Goal: Check status: Check status

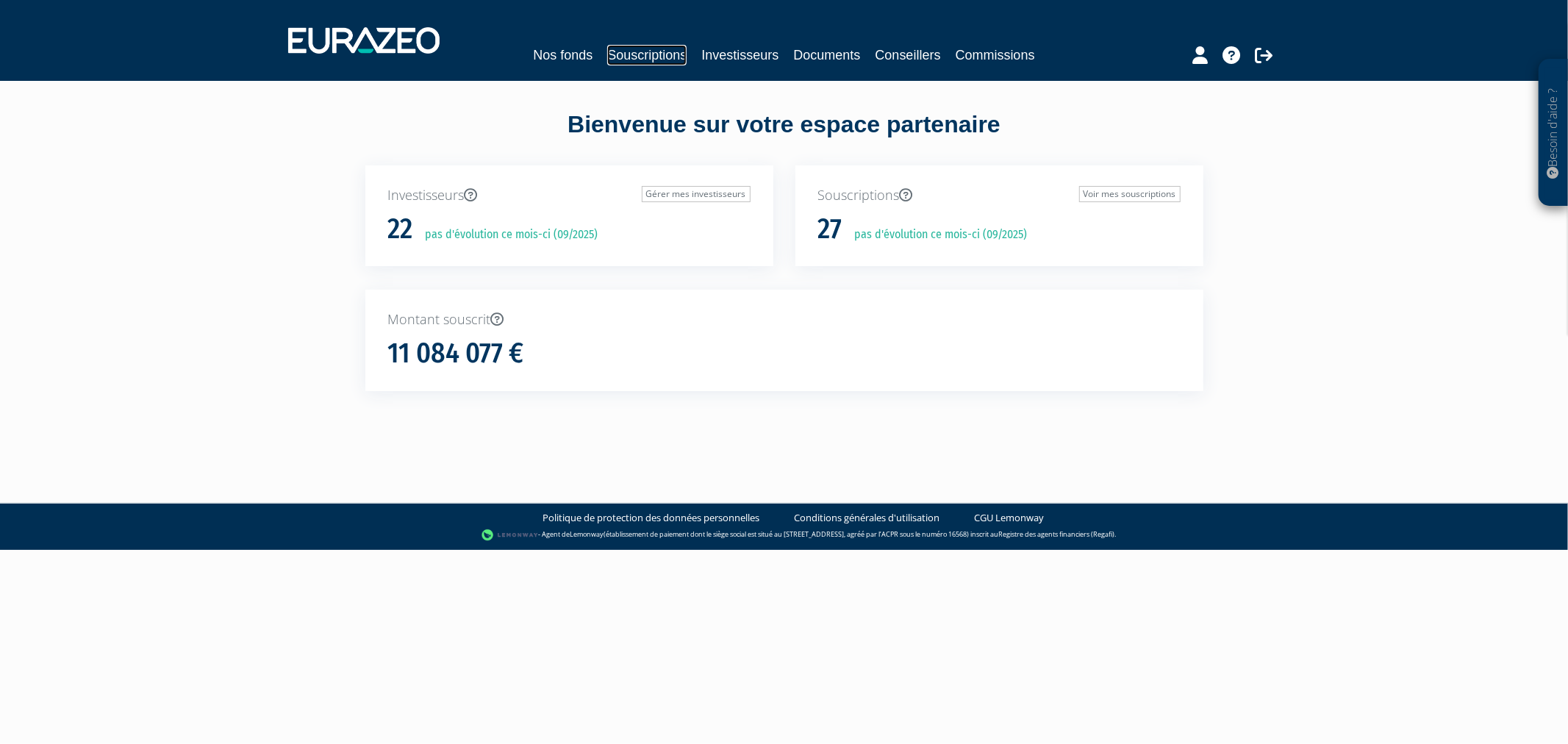
click at [664, 55] on link "Souscriptions" at bounding box center [647, 54] width 79 height 21
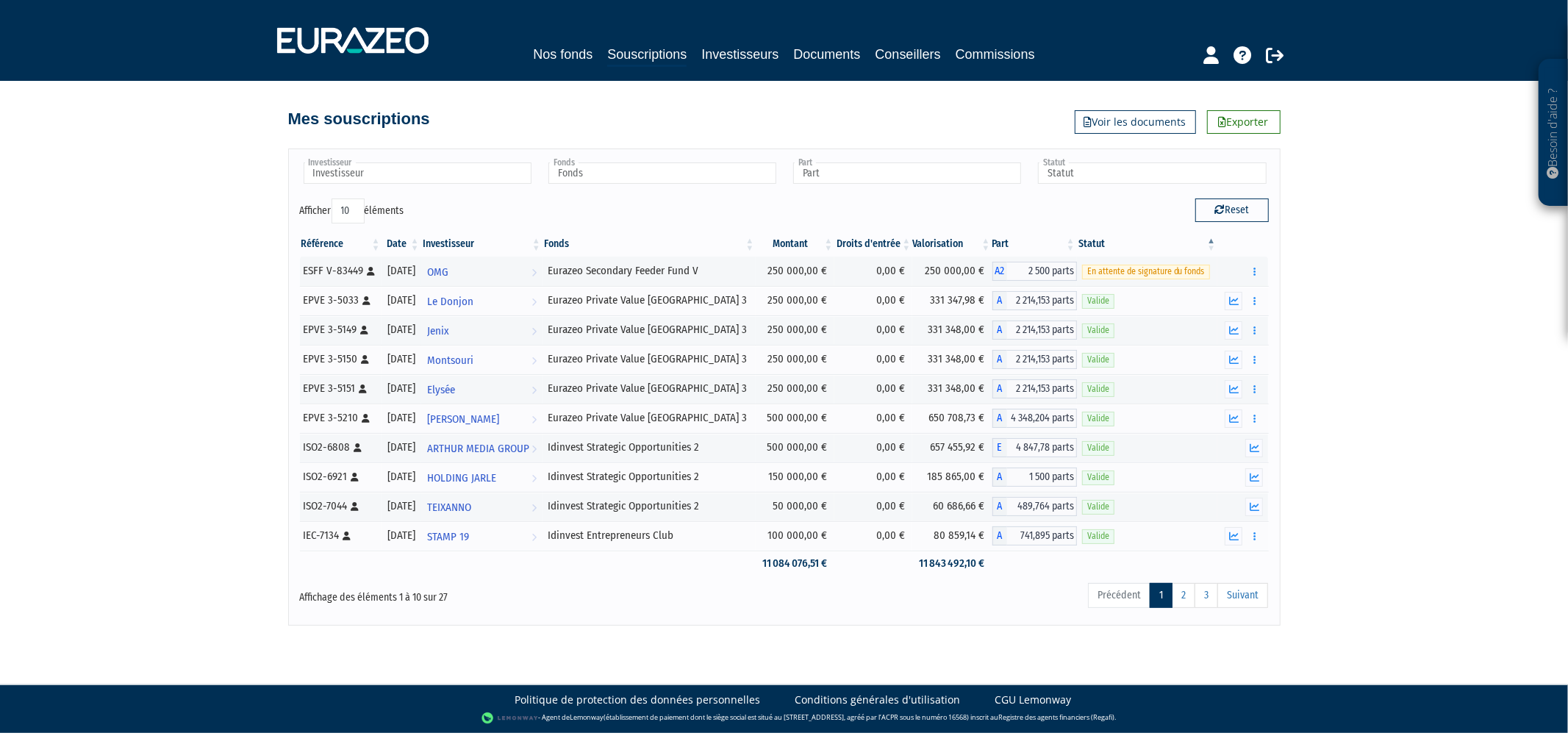
click at [421, 243] on th "Date" at bounding box center [401, 244] width 39 height 25
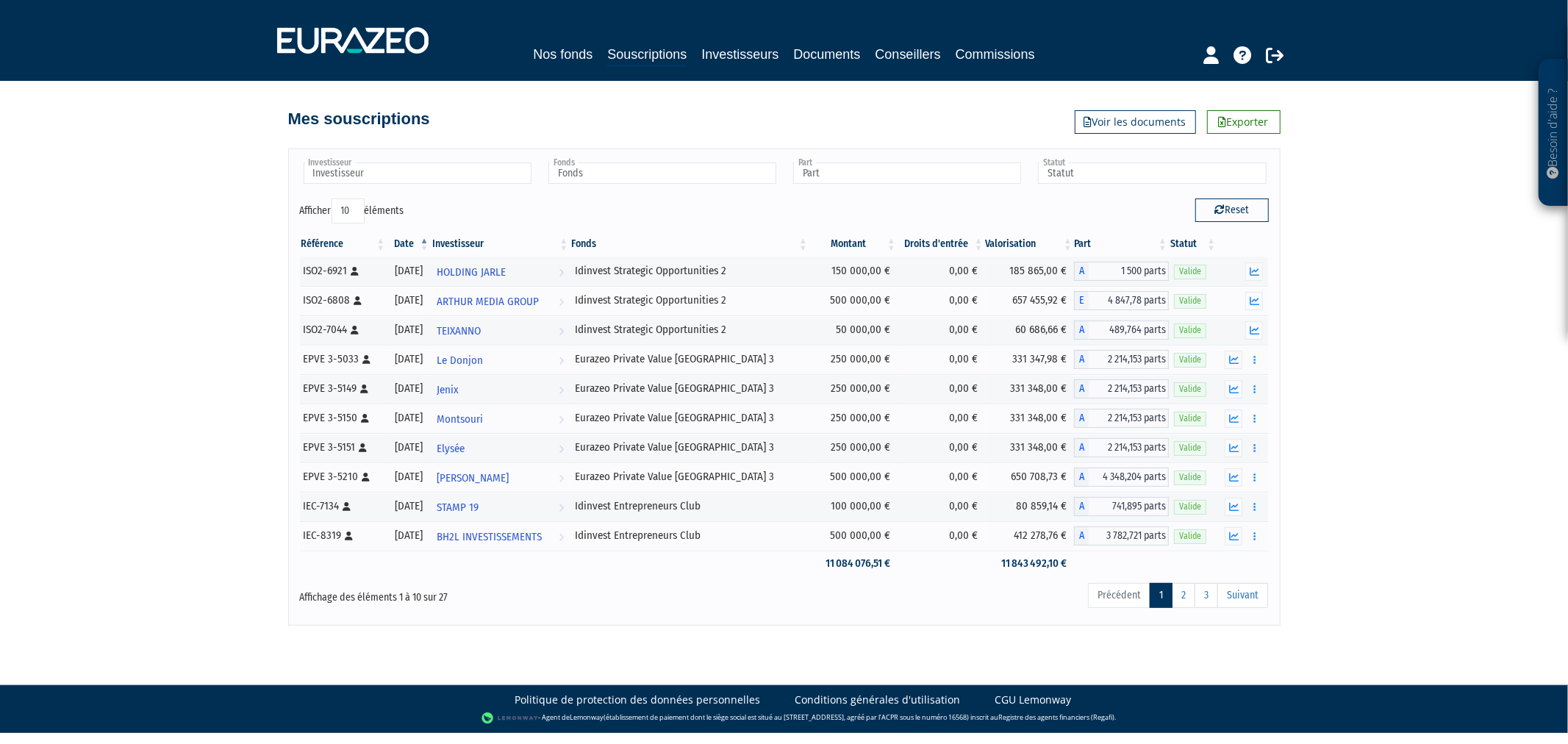
click at [347, 211] on select "10 25 50 100" at bounding box center [348, 211] width 33 height 25
select select "100"
click at [332, 198] on select "10 25 50 100" at bounding box center [348, 211] width 33 height 25
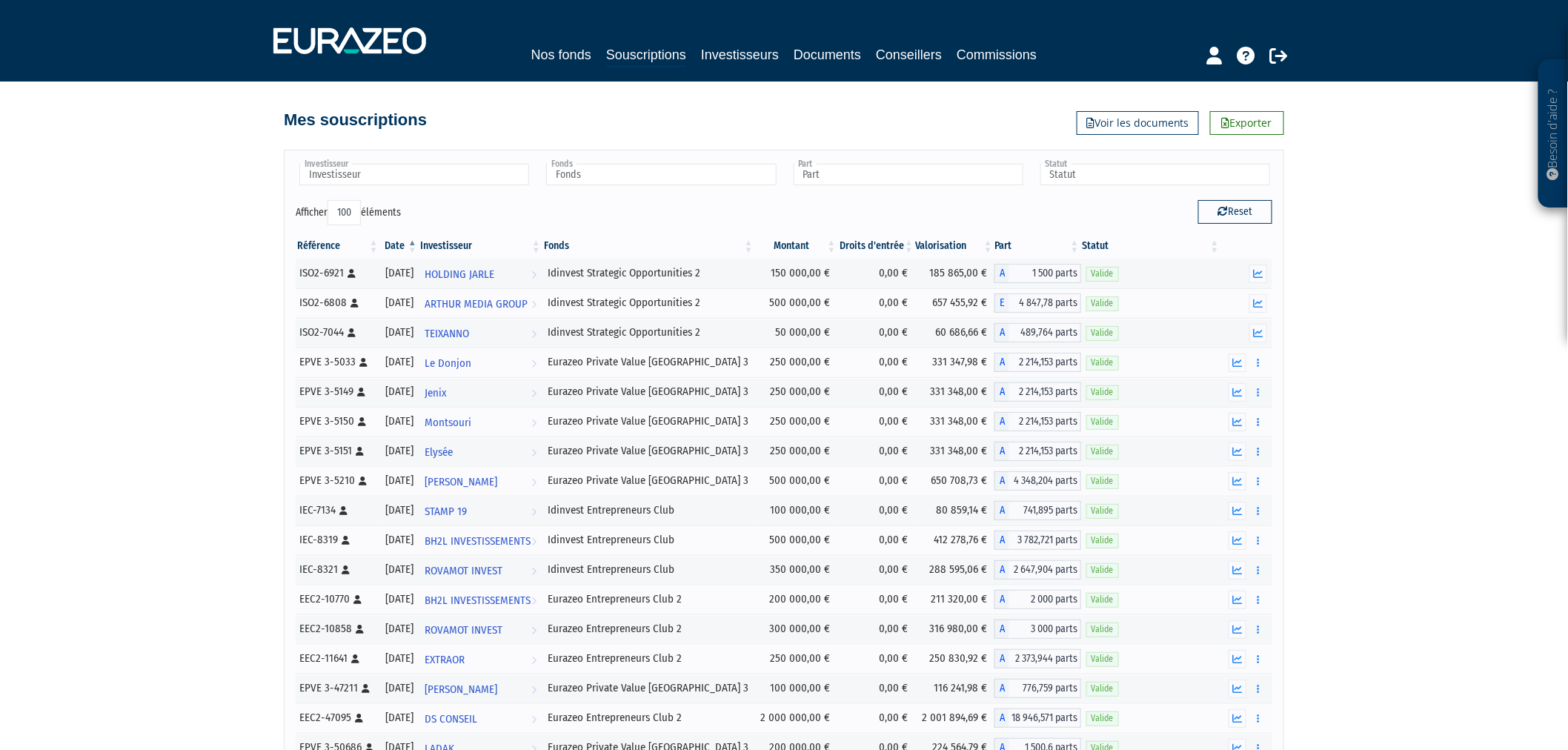
click at [419, 246] on th "Date" at bounding box center [399, 246] width 38 height 25
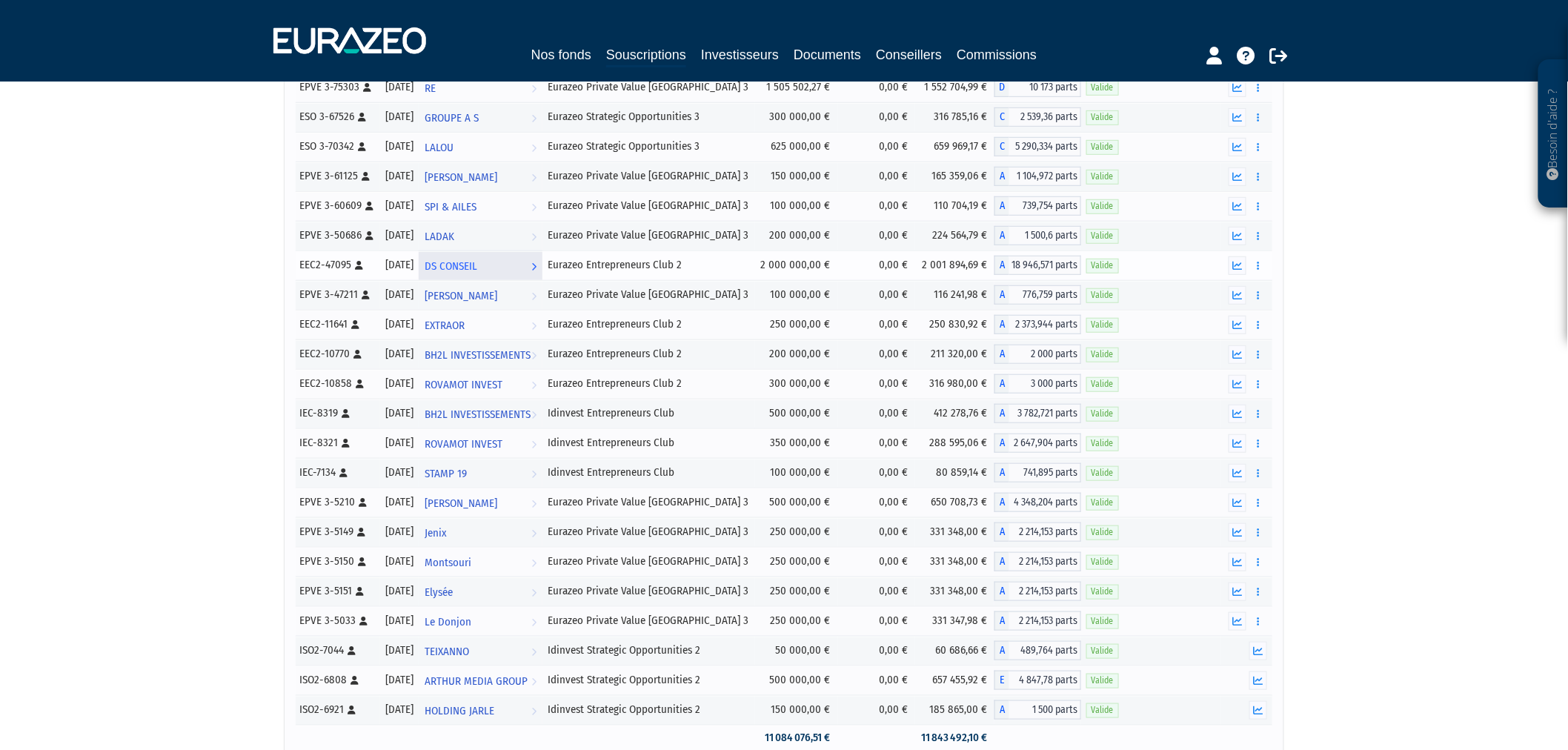
scroll to position [412, 0]
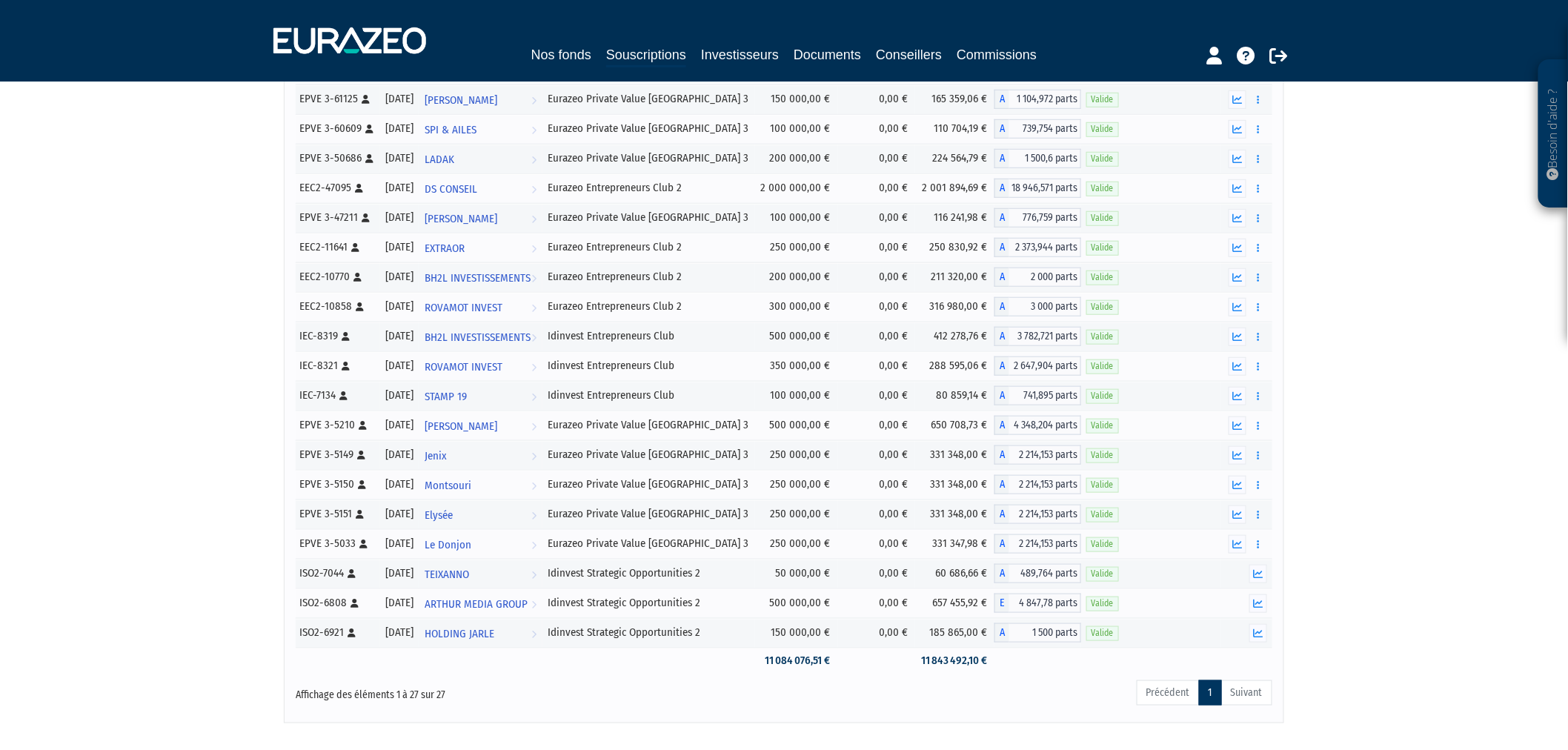
click at [1242, 692] on ul "Précédent 1 Suivant" at bounding box center [1204, 693] width 135 height 25
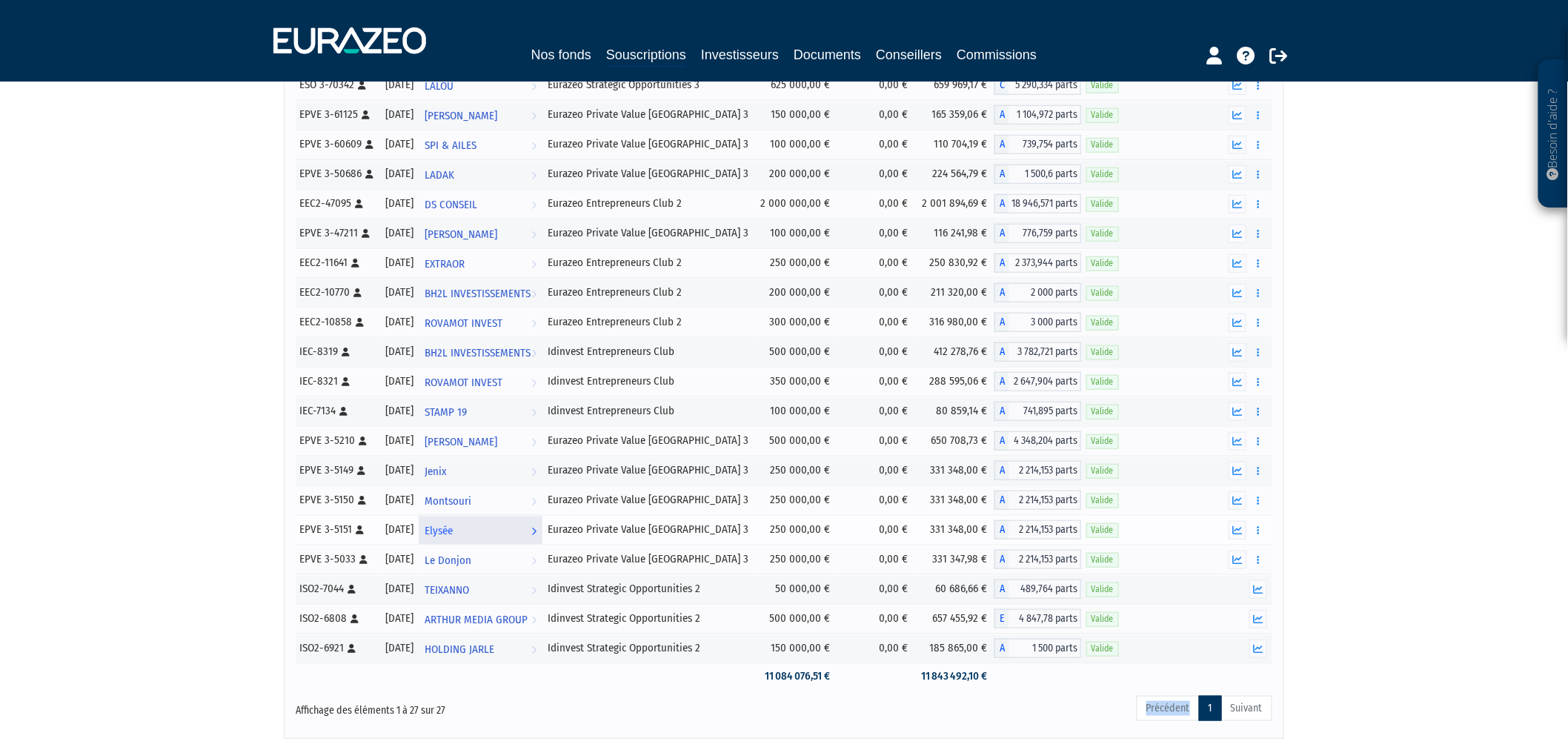
scroll to position [0, 0]
